Goal: Task Accomplishment & Management: Complete application form

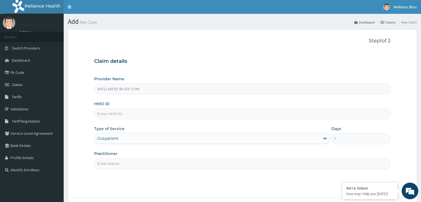
click at [222, 116] on input "HMO ID" at bounding box center [242, 113] width 296 height 11
type input "OAK/10017/A"
click at [215, 164] on input "Practitioner" at bounding box center [242, 163] width 296 height 11
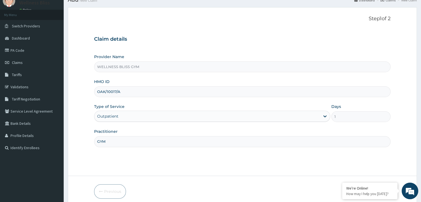
scroll to position [45, 0]
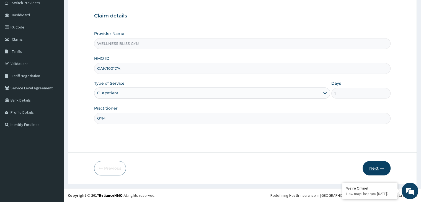
type input "GYM"
click at [374, 165] on button "Next" at bounding box center [376, 168] width 28 height 14
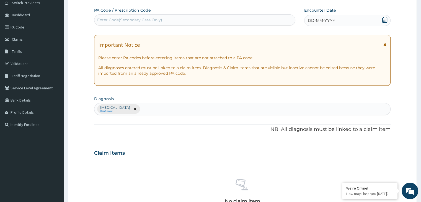
click at [146, 16] on div "Enter Code(Secondary Care Only)" at bounding box center [194, 19] width 201 height 9
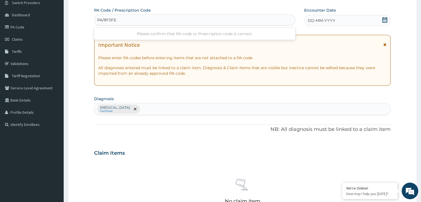
type input "PA/8F0FED"
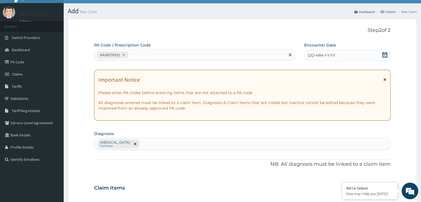
click at [146, 16] on div "Add New Claim Dashboard Claims New Claim Step 2 of 2 PA Code / Prescription Cod…" at bounding box center [242, 188] width 357 height 371
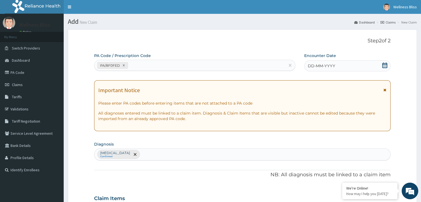
click at [146, 16] on section "Add New Claim Dashboard Claims New Claim" at bounding box center [242, 19] width 357 height 11
click at [375, 68] on div "DD-MM-YYYY" at bounding box center [347, 65] width 86 height 11
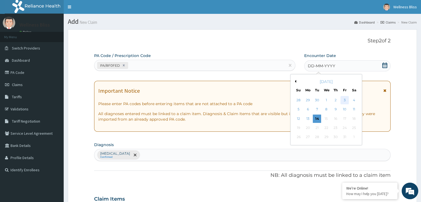
click at [343, 100] on div "3" at bounding box center [344, 100] width 8 height 8
click at [343, 101] on p "Please enter PA codes before entering items that are not attached to a PA code" at bounding box center [242, 104] width 288 height 6
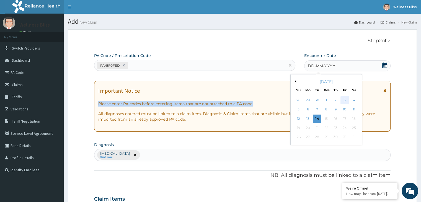
click at [343, 101] on p "Please enter PA codes before entering items that are not attached to a PA code" at bounding box center [242, 104] width 288 height 6
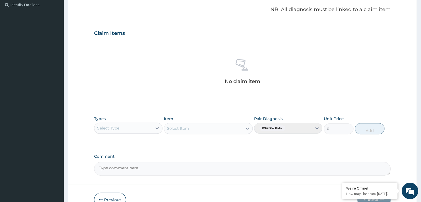
scroll to position [196, 0]
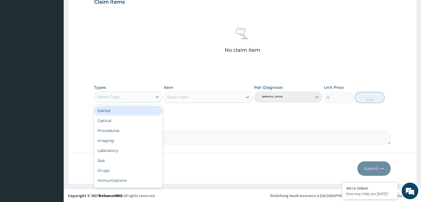
click at [151, 95] on div "Select Type" at bounding box center [123, 96] width 58 height 9
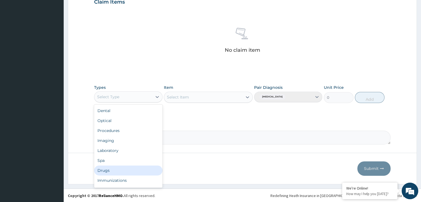
scroll to position [19, 0]
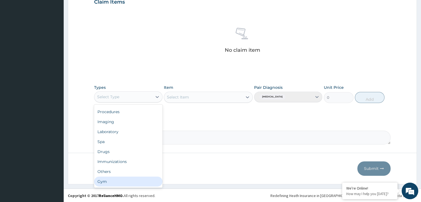
click at [135, 184] on div "Gym" at bounding box center [128, 181] width 68 height 10
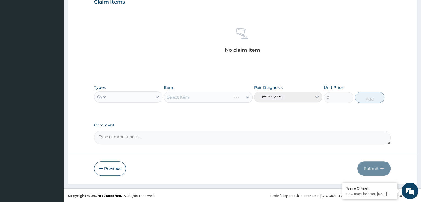
click at [245, 96] on div "Select Item" at bounding box center [208, 97] width 89 height 11
click at [246, 96] on div "Select Item" at bounding box center [208, 97] width 89 height 11
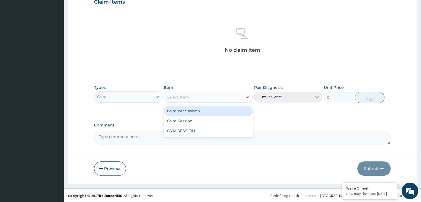
click at [246, 96] on icon at bounding box center [248, 97] width 6 height 6
click at [233, 109] on div "Gym per Session" at bounding box center [208, 111] width 89 height 10
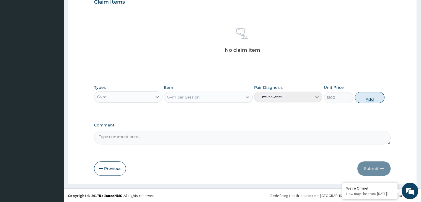
click at [367, 96] on button "Add" at bounding box center [370, 97] width 30 height 11
type input "0"
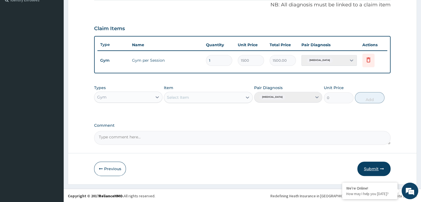
click at [378, 165] on button "Submit" at bounding box center [373, 169] width 33 height 14
click at [378, 165] on div "Step 2 of 2 PA Code / Prescription Code PA/8F0FED Encounter Date 03-10-2025 Imp…" at bounding box center [242, 21] width 349 height 325
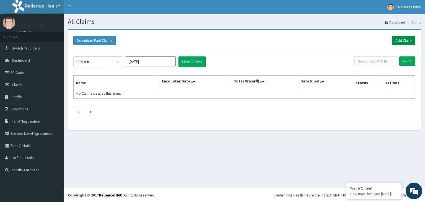
click at [409, 40] on link "Add Claim" at bounding box center [404, 40] width 24 height 9
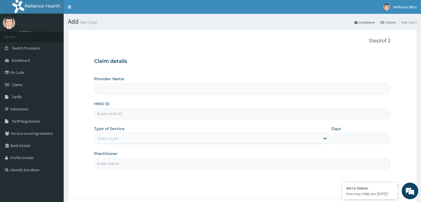
click at [142, 118] on input "HMO ID" at bounding box center [242, 113] width 296 height 11
type input "WELLNESS BLISS GYM"
type input "1"
type input "OHT/12745/A"
click at [165, 162] on input "Practitioner" at bounding box center [242, 163] width 296 height 11
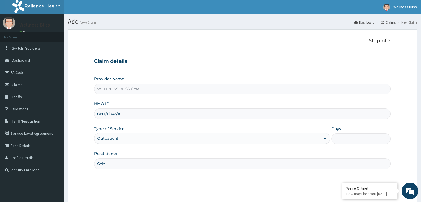
scroll to position [45, 0]
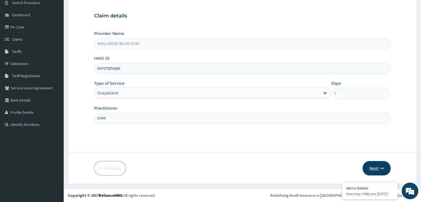
type input "GYM"
click at [374, 169] on button "Next" at bounding box center [376, 168] width 28 height 14
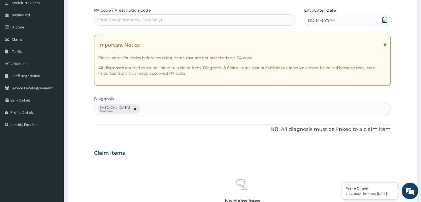
click at [142, 17] on div "Enter Code(Secondary Care Only)" at bounding box center [129, 20] width 65 height 6
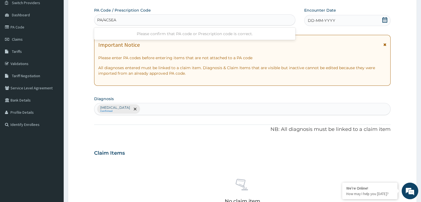
type input "PA/4C5EAD"
click at [384, 20] on icon at bounding box center [385, 20] width 6 height 6
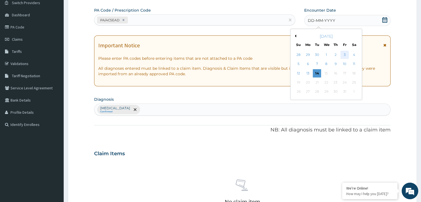
click at [343, 54] on div "3" at bounding box center [344, 55] width 8 height 8
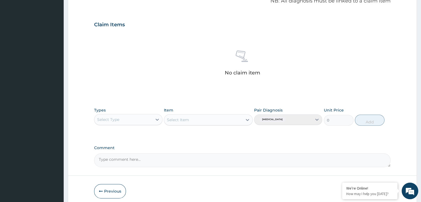
scroll to position [184, 0]
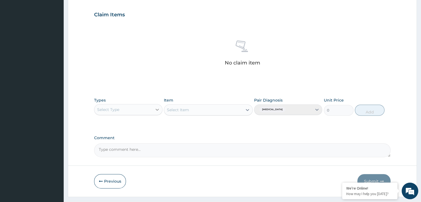
click at [154, 111] on icon at bounding box center [157, 110] width 6 height 6
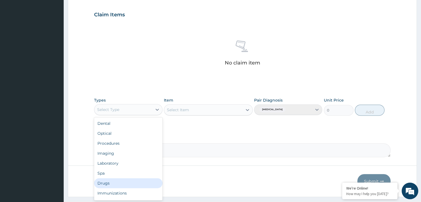
scroll to position [19, 0]
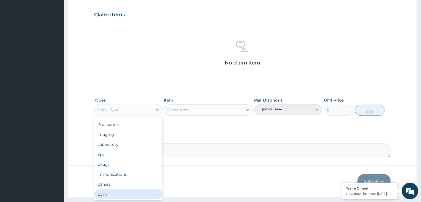
click at [127, 191] on div "Gym" at bounding box center [128, 194] width 68 height 10
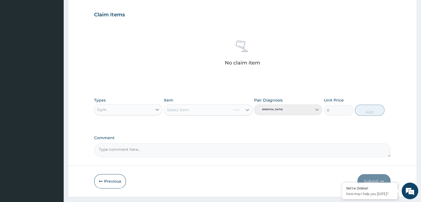
click at [246, 110] on div "Select Item" at bounding box center [208, 109] width 89 height 11
click at [246, 110] on icon at bounding box center [248, 110] width 6 height 6
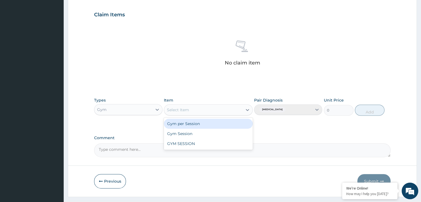
click at [230, 124] on div "Gym per Session" at bounding box center [208, 124] width 89 height 10
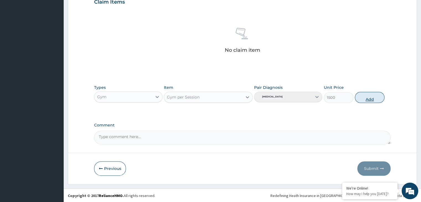
click at [372, 96] on button "Add" at bounding box center [370, 97] width 30 height 11
type input "0"
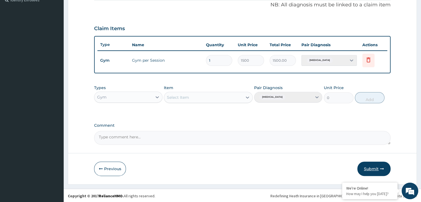
click at [375, 168] on button "Submit" at bounding box center [373, 169] width 33 height 14
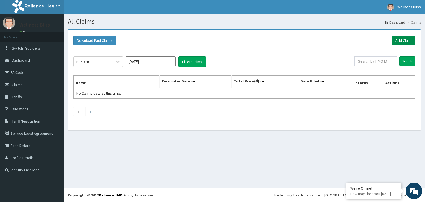
click at [410, 43] on link "Add Claim" at bounding box center [404, 40] width 24 height 9
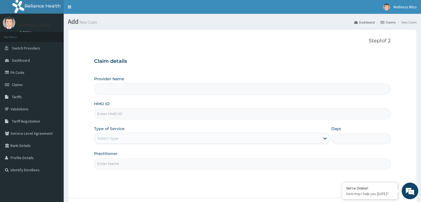
click at [181, 115] on input "HMO ID" at bounding box center [242, 113] width 296 height 11
type input "WELLNESS BLISS GYM"
type input "1"
click at [118, 113] on input "ARZ/10066/A" at bounding box center [242, 113] width 296 height 11
click at [116, 113] on input "ARZ/10066/A" at bounding box center [242, 113] width 296 height 11
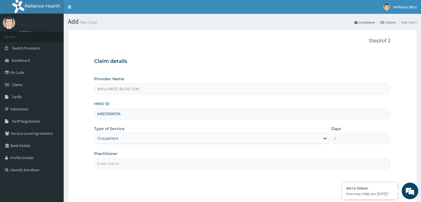
type input "ARZ/10067/A"
click at [147, 162] on input "Practitioner" at bounding box center [242, 163] width 296 height 11
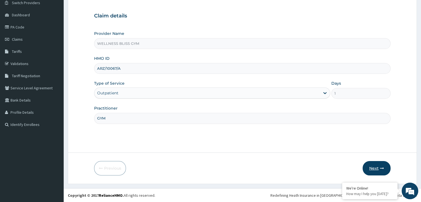
scroll to position [45, 0]
type input "GYM"
click at [373, 170] on button "Next" at bounding box center [376, 168] width 28 height 14
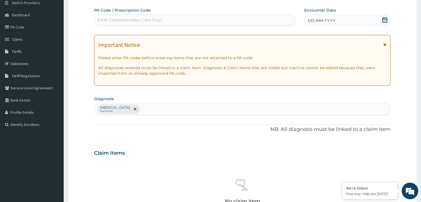
click at [178, 19] on div "Enter Code(Secondary Care Only)" at bounding box center [194, 19] width 201 height 9
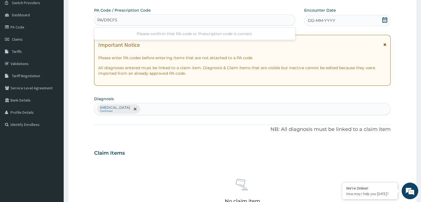
type input "PA/D9CF58"
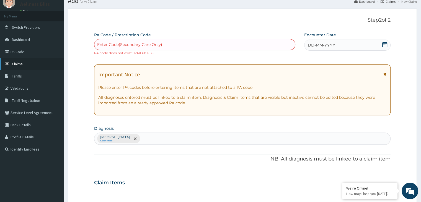
scroll to position [0, 0]
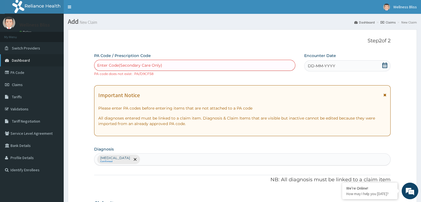
click at [38, 58] on link "Dashboard" at bounding box center [32, 60] width 64 height 12
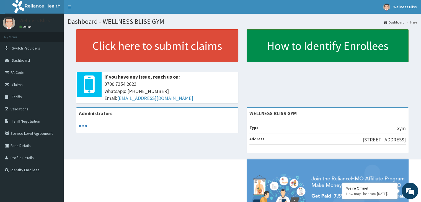
click at [369, 39] on link "How to Identify Enrollees" at bounding box center [327, 45] width 162 height 33
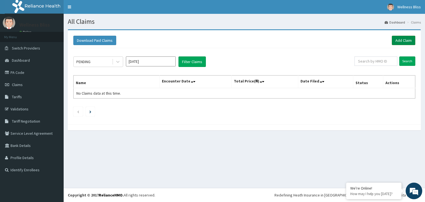
click at [401, 37] on link "Add Claim" at bounding box center [404, 40] width 24 height 9
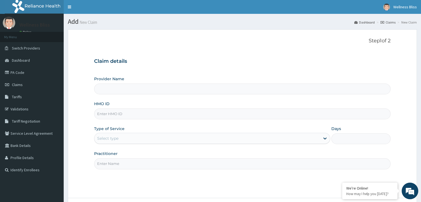
click at [130, 115] on input "HMO ID" at bounding box center [242, 113] width 296 height 11
type input "WELLNESS BLISS GYM"
type input "1"
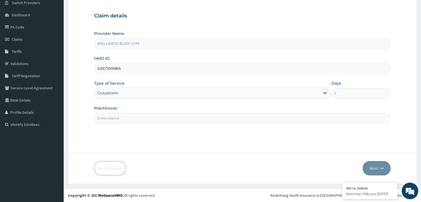
scroll to position [45, 0]
type input "ARZ/10068/A"
click at [130, 118] on input "Practitioner" at bounding box center [242, 118] width 296 height 11
type input "GYM"
click at [376, 166] on button "Next" at bounding box center [376, 168] width 28 height 14
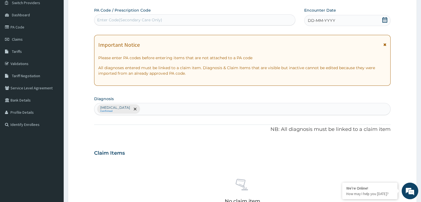
click at [117, 19] on div "Enter Code(Secondary Care Only)" at bounding box center [129, 20] width 65 height 6
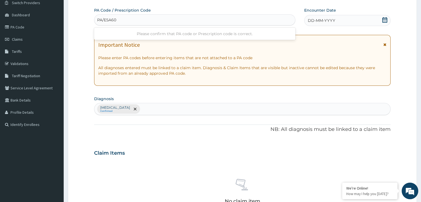
type input "PA/E5A600"
click at [386, 21] on icon at bounding box center [384, 20] width 5 height 6
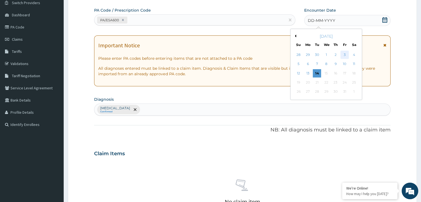
click at [344, 54] on div "3" at bounding box center [344, 55] width 8 height 8
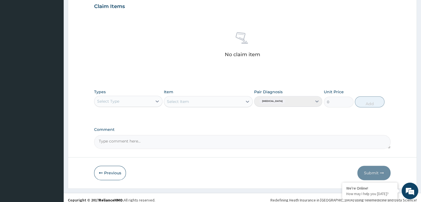
scroll to position [196, 0]
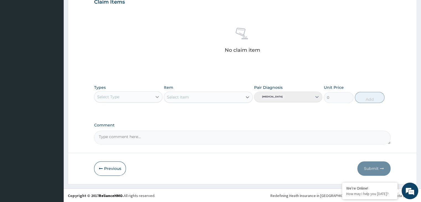
click at [154, 95] on div at bounding box center [157, 97] width 10 height 10
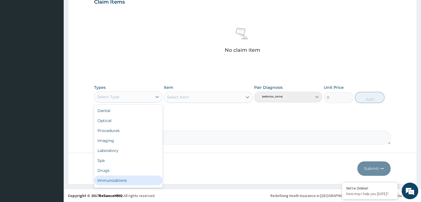
scroll to position [19, 0]
click at [137, 179] on div "Gym" at bounding box center [128, 181] width 68 height 10
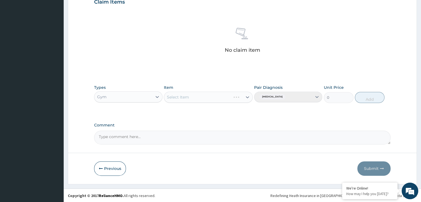
click at [247, 97] on div "Select Item" at bounding box center [208, 97] width 89 height 11
click at [246, 96] on div "Select Item" at bounding box center [208, 97] width 89 height 11
click at [248, 96] on div "Select Item" at bounding box center [208, 97] width 89 height 11
click at [247, 96] on div "Select Item" at bounding box center [208, 97] width 89 height 11
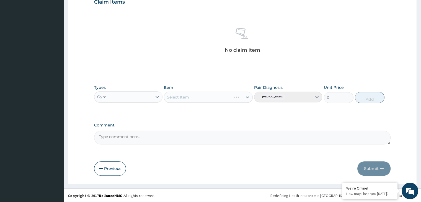
scroll to position [196, 0]
click at [247, 96] on div "Select Item" at bounding box center [208, 97] width 89 height 11
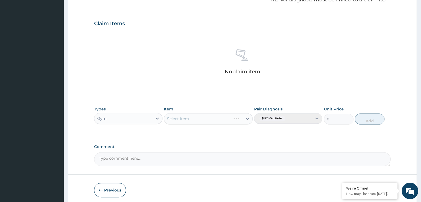
scroll to position [169, 0]
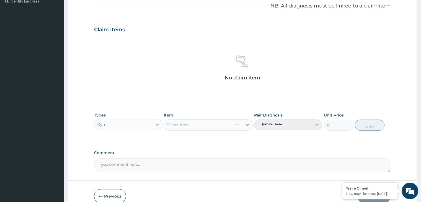
click at [247, 124] on div "Select Item" at bounding box center [208, 124] width 89 height 11
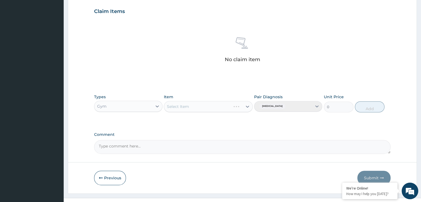
scroll to position [196, 0]
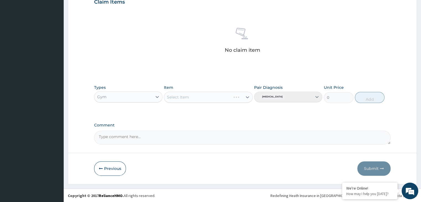
click at [246, 96] on div "Select Item" at bounding box center [208, 97] width 89 height 11
click at [247, 97] on div "Select Item" at bounding box center [208, 97] width 89 height 11
click at [248, 97] on div "Select Item" at bounding box center [208, 97] width 89 height 11
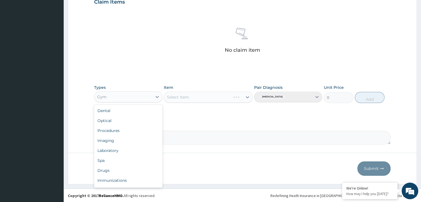
click at [128, 101] on div "Gym" at bounding box center [128, 96] width 68 height 11
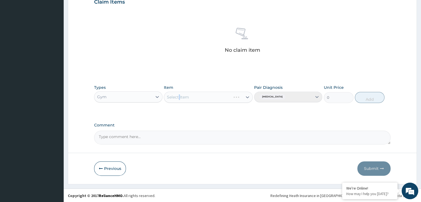
click at [179, 98] on div "Select Item" at bounding box center [208, 97] width 89 height 11
click at [182, 113] on div "Types Gym Item Select Item Pair Diagnosis [MEDICAL_DATA] Unit Price 0 Add" at bounding box center [242, 98] width 296 height 32
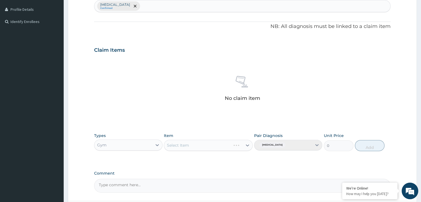
scroll to position [196, 0]
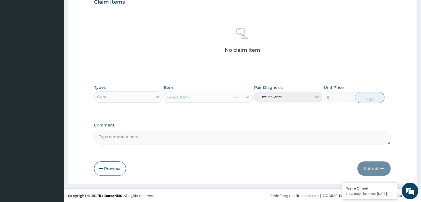
click at [228, 97] on div "Select Item" at bounding box center [208, 97] width 89 height 11
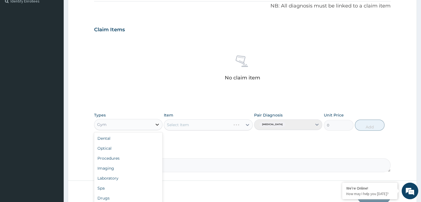
click at [156, 125] on icon at bounding box center [157, 125] width 6 height 6
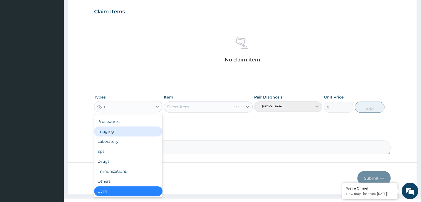
scroll to position [196, 0]
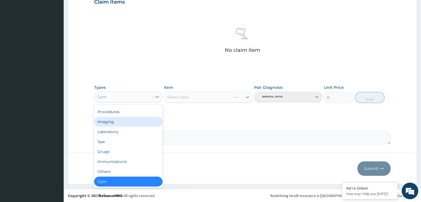
click at [227, 112] on div "Types option Gym, selected. option Imaging focused, 4 of 10. 10 results availab…" at bounding box center [242, 98] width 296 height 32
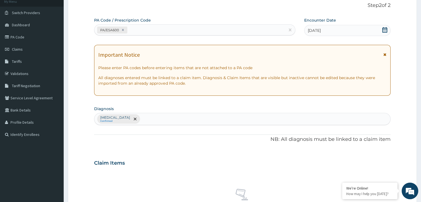
scroll to position [0, 0]
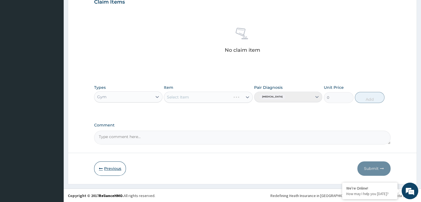
click at [106, 168] on button "Previous" at bounding box center [110, 168] width 32 height 14
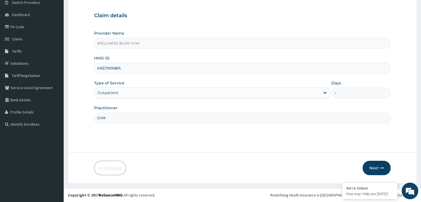
scroll to position [45, 0]
click at [378, 168] on button "Next" at bounding box center [376, 168] width 28 height 14
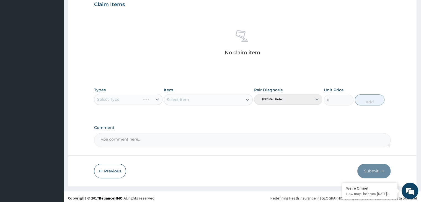
scroll to position [196, 0]
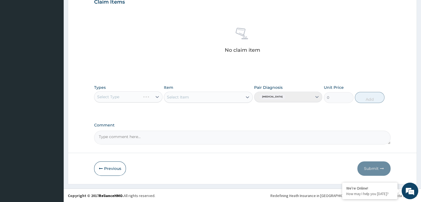
click at [157, 98] on div "Select Type" at bounding box center [128, 96] width 68 height 11
